Goal: Navigation & Orientation: Find specific page/section

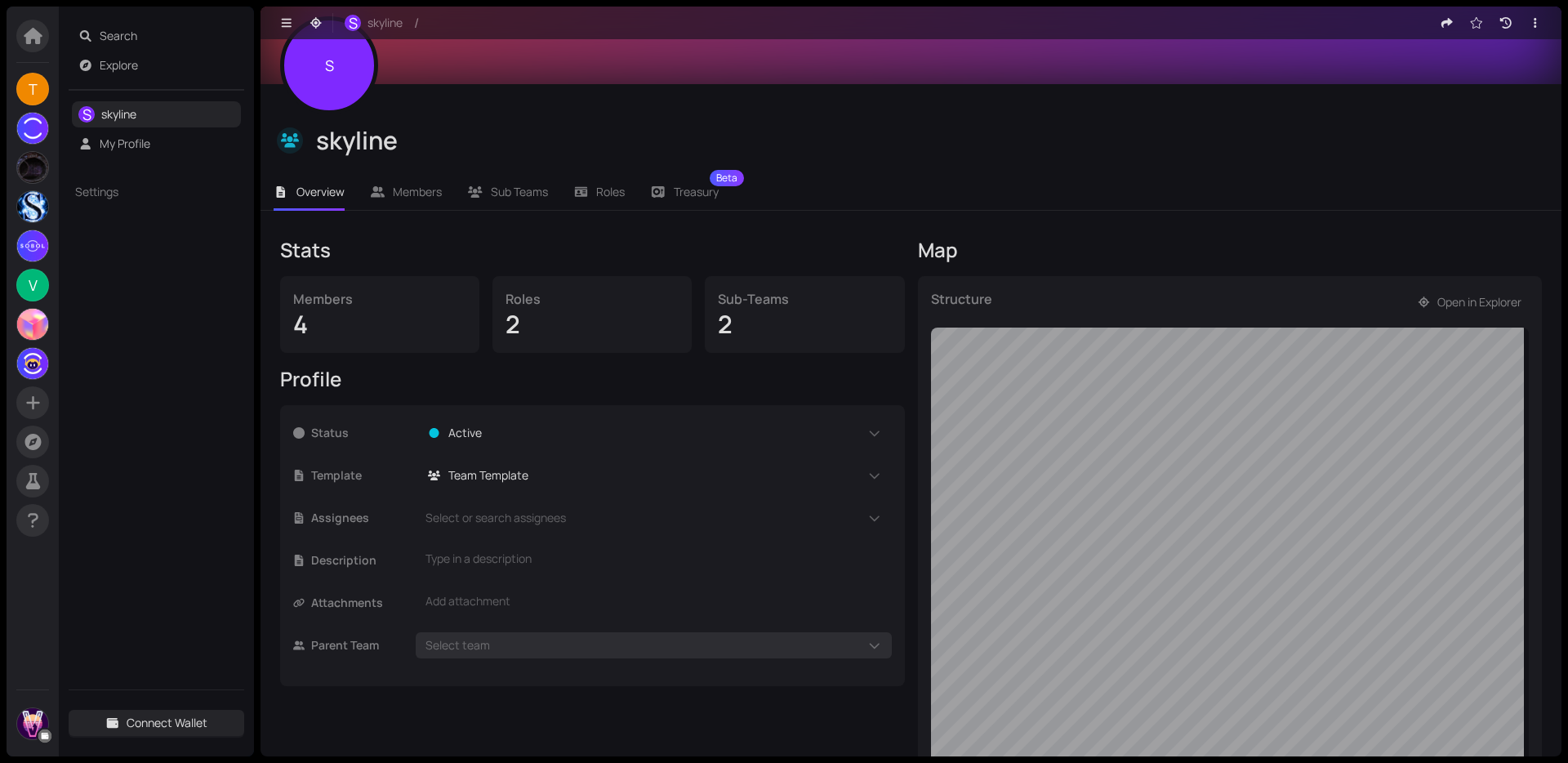
scroll to position [81, 0]
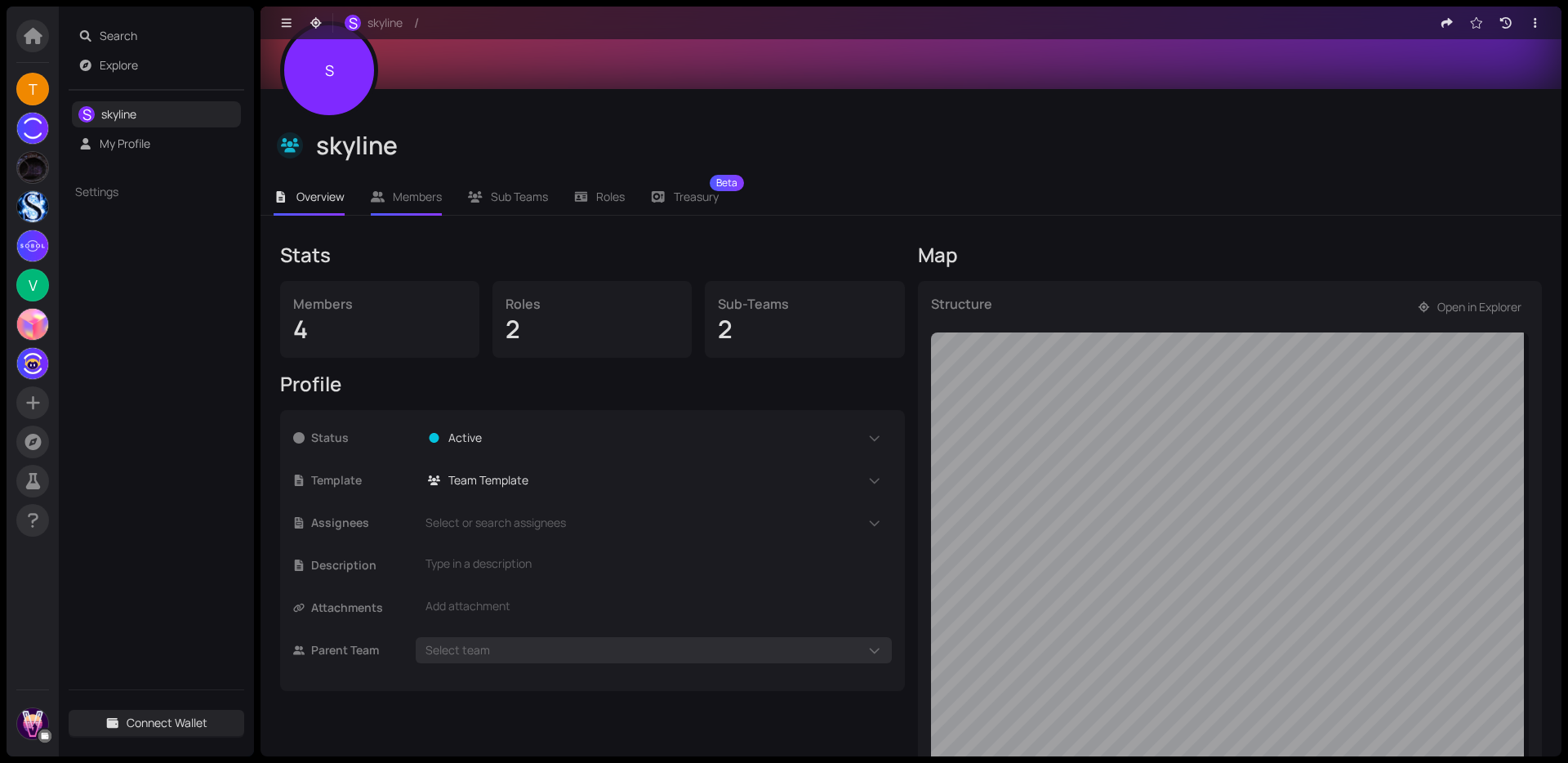
click at [419, 202] on span "Members" at bounding box center [417, 196] width 49 height 15
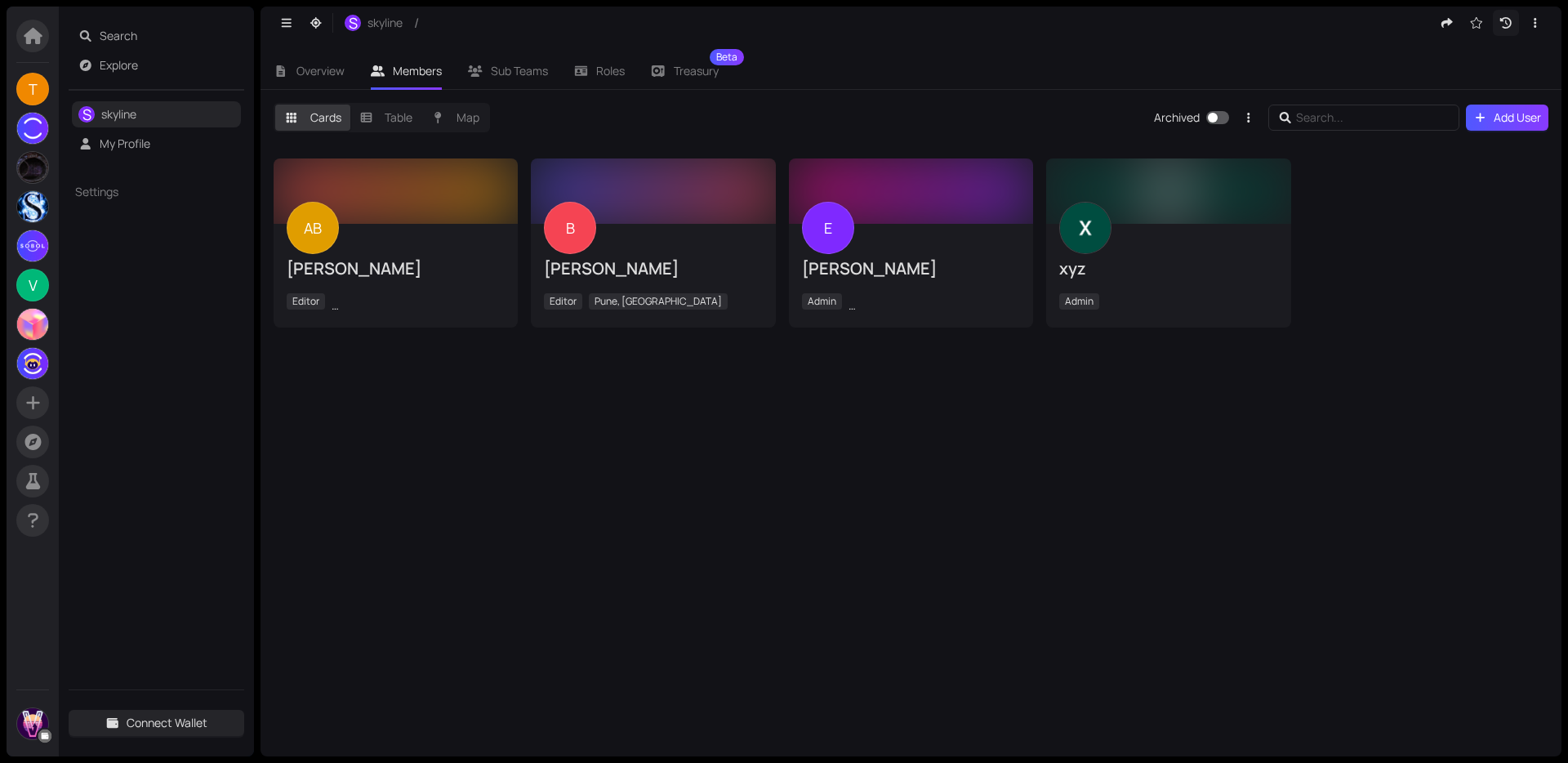
click at [1508, 31] on button "button" at bounding box center [1506, 23] width 26 height 26
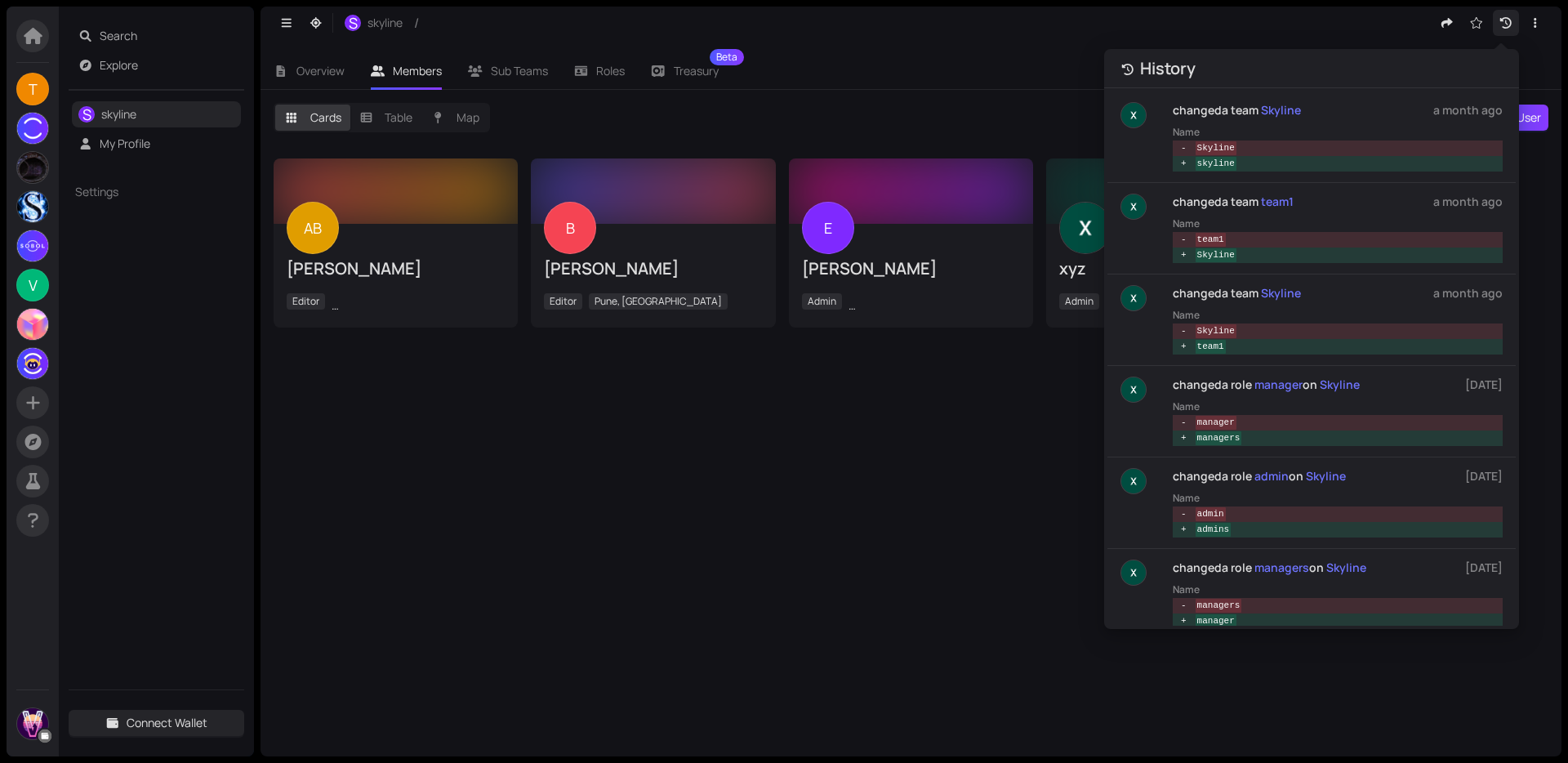
click at [916, 580] on div "AB [PERSON_NAME] Editor Pont-à-Marcq, FR B [PERSON_NAME] Editor Pune, IN E [PER…" at bounding box center [911, 451] width 1301 height 611
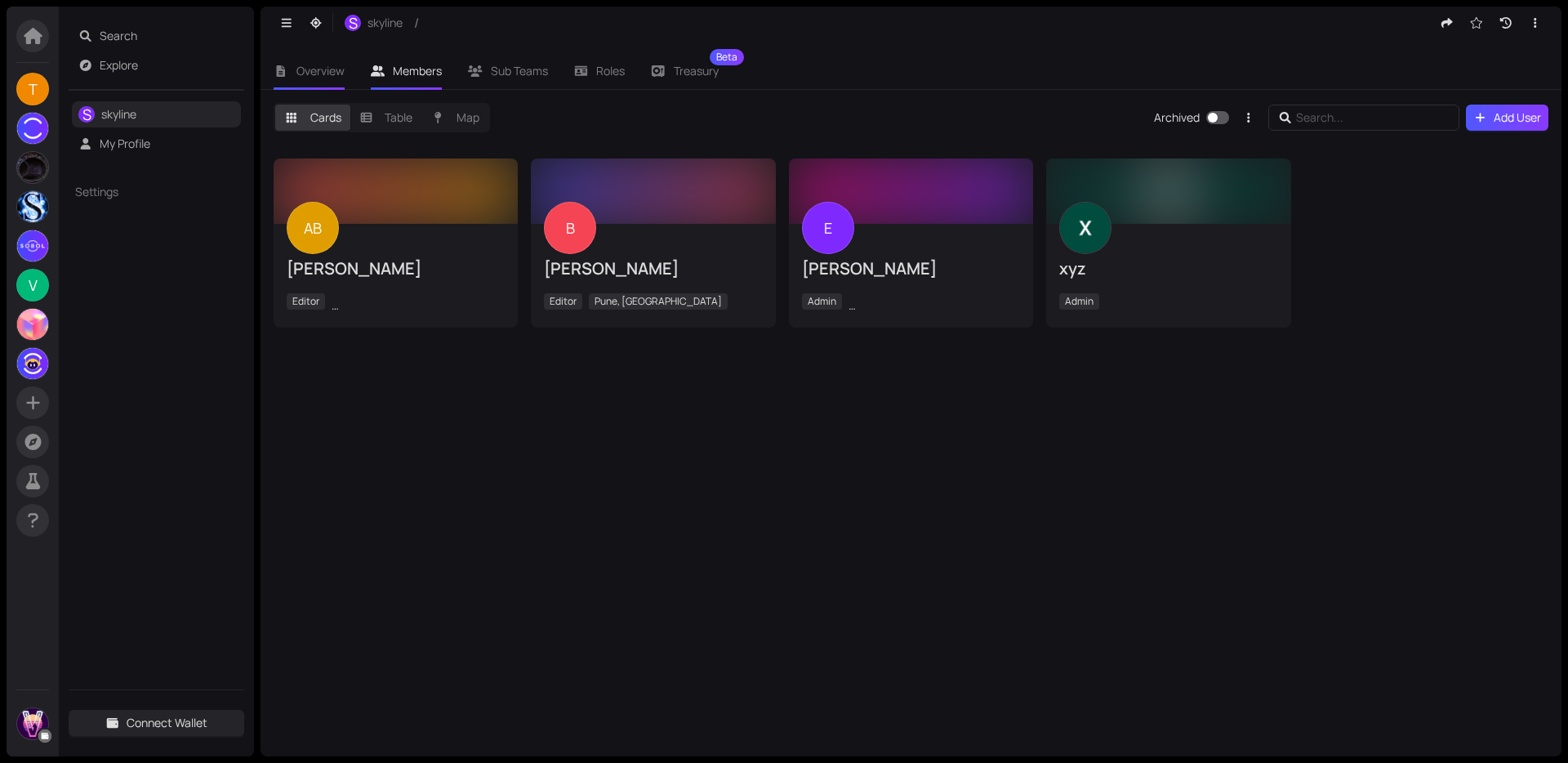
click at [329, 78] on span "Overview" at bounding box center [320, 70] width 48 height 15
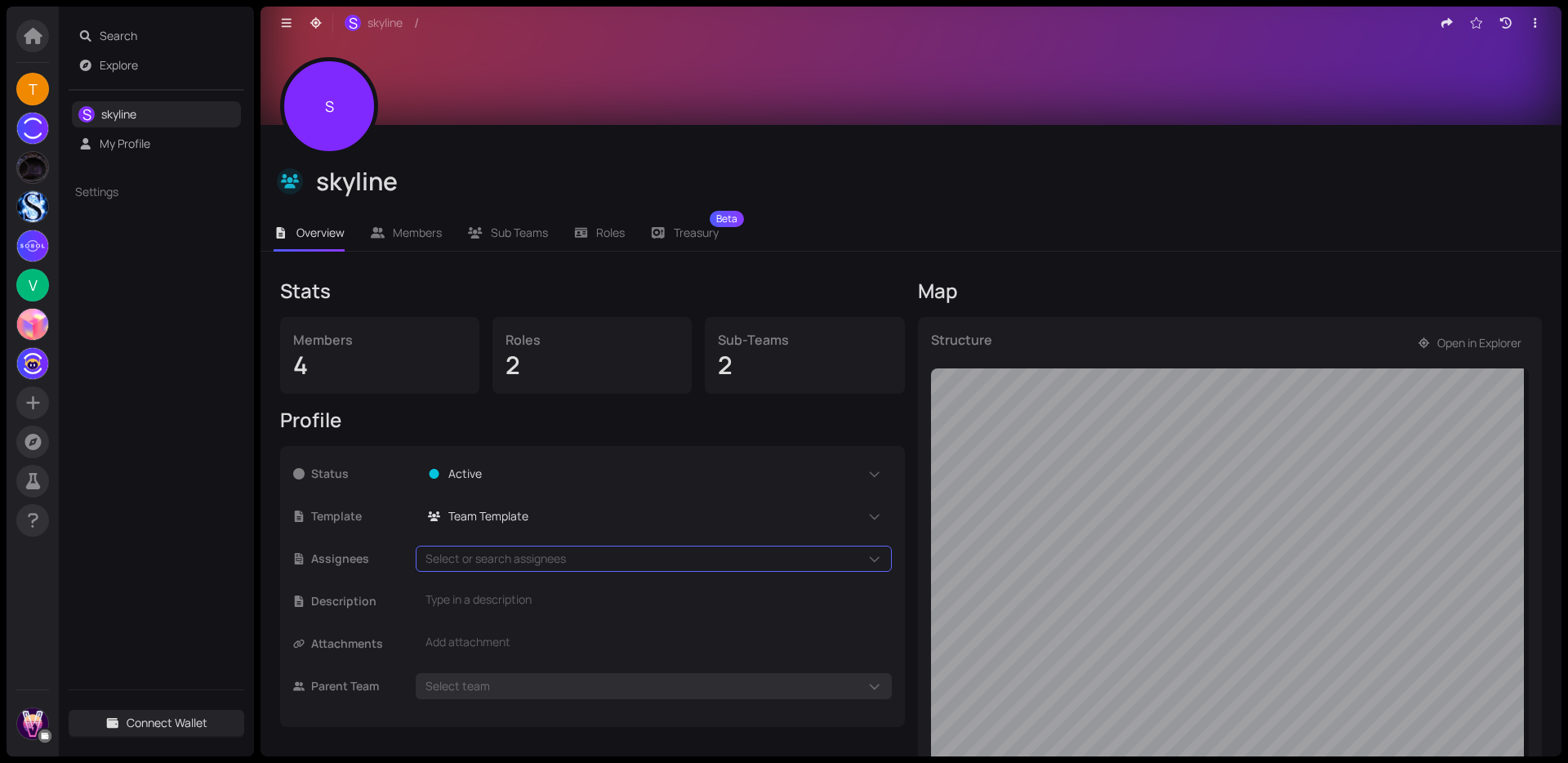
scroll to position [41, 0]
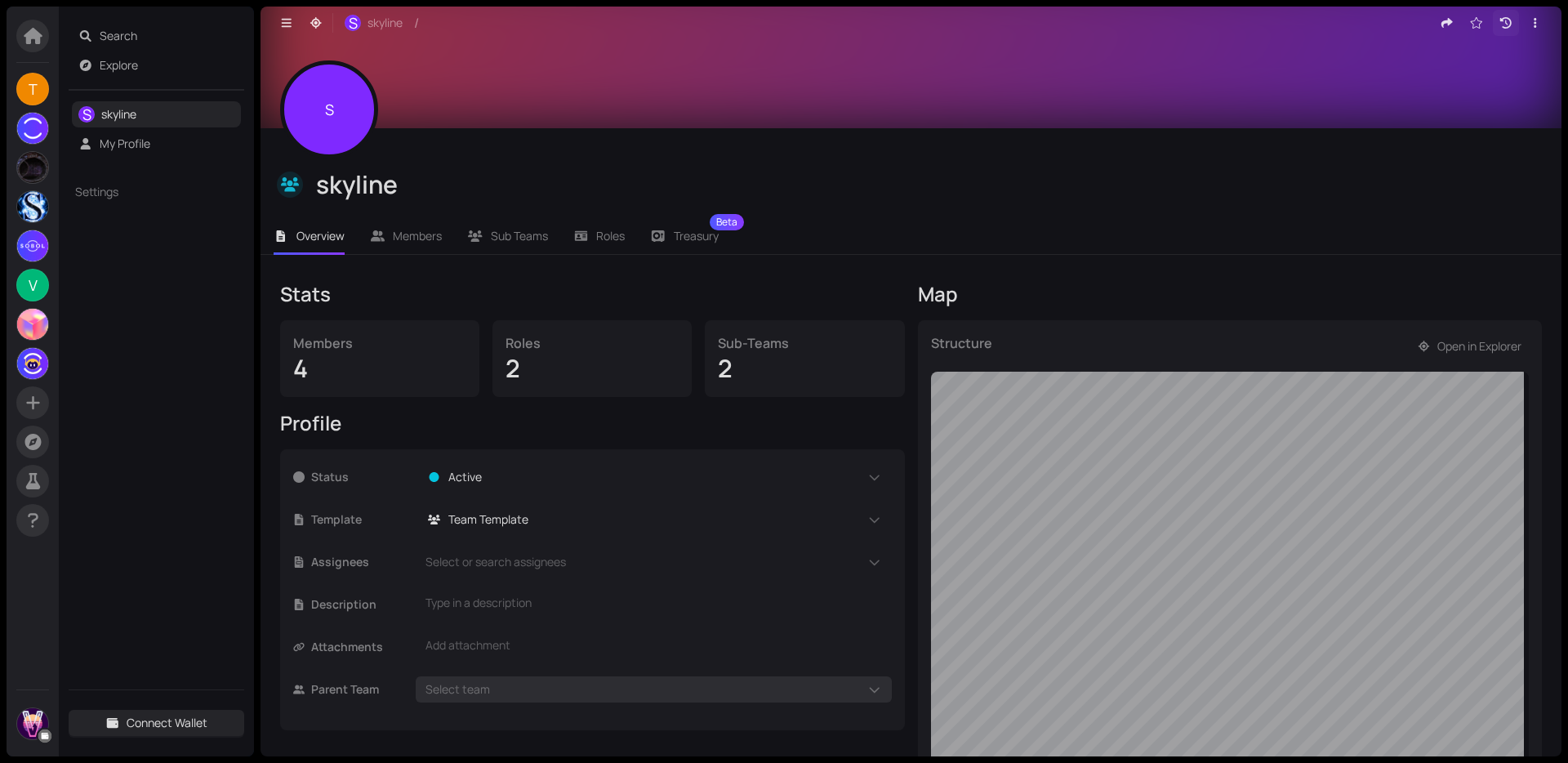
click at [1499, 25] on icon "button" at bounding box center [1505, 23] width 14 height 12
